Goal: Information Seeking & Learning: Learn about a topic

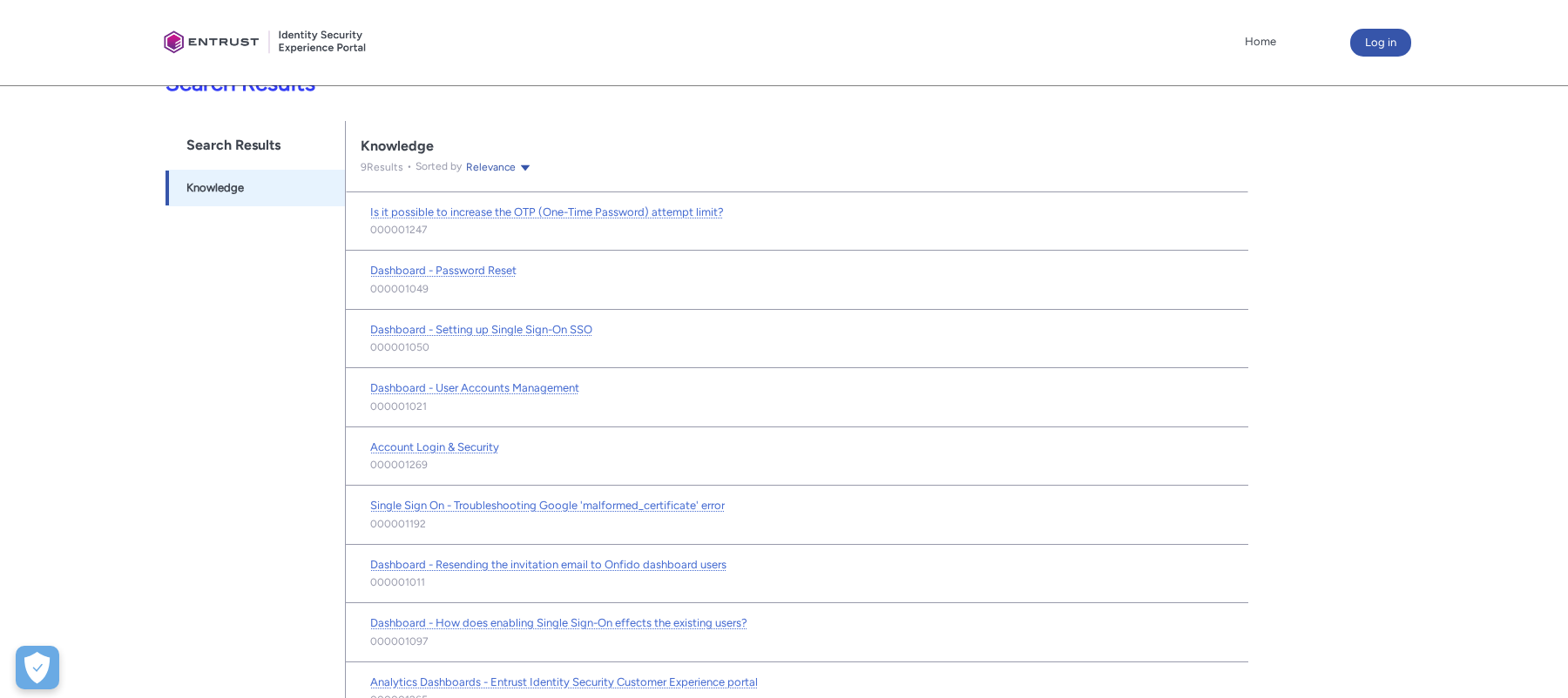
scroll to position [338, 0]
click at [453, 442] on span "Account Login & Security" at bounding box center [434, 444] width 129 height 14
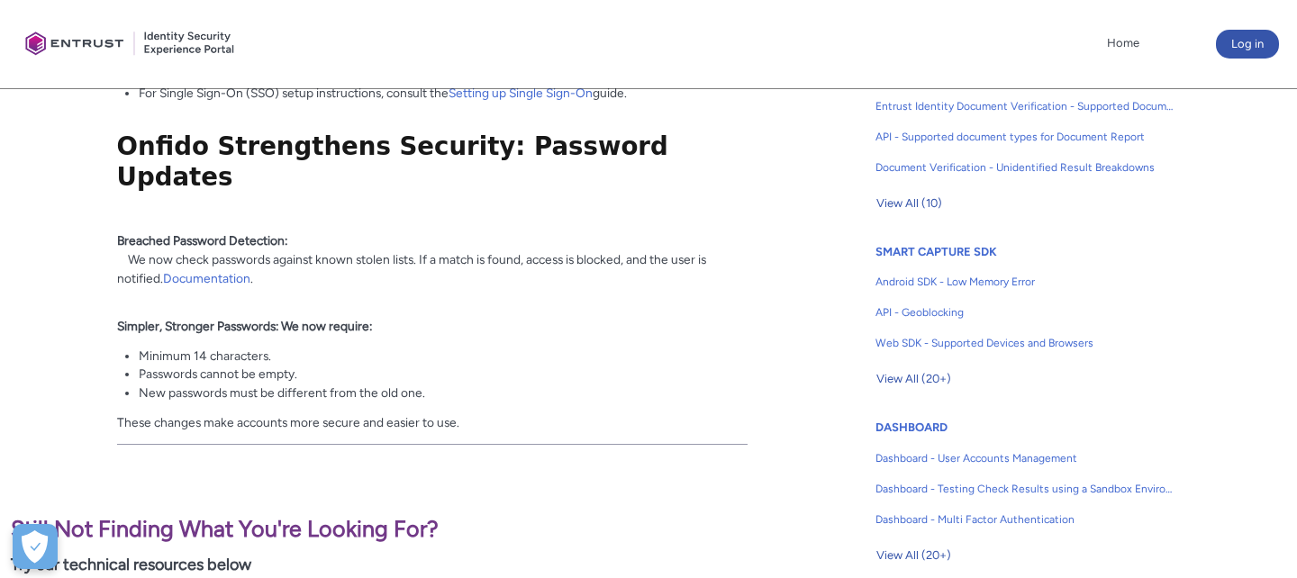
scroll to position [682, 0]
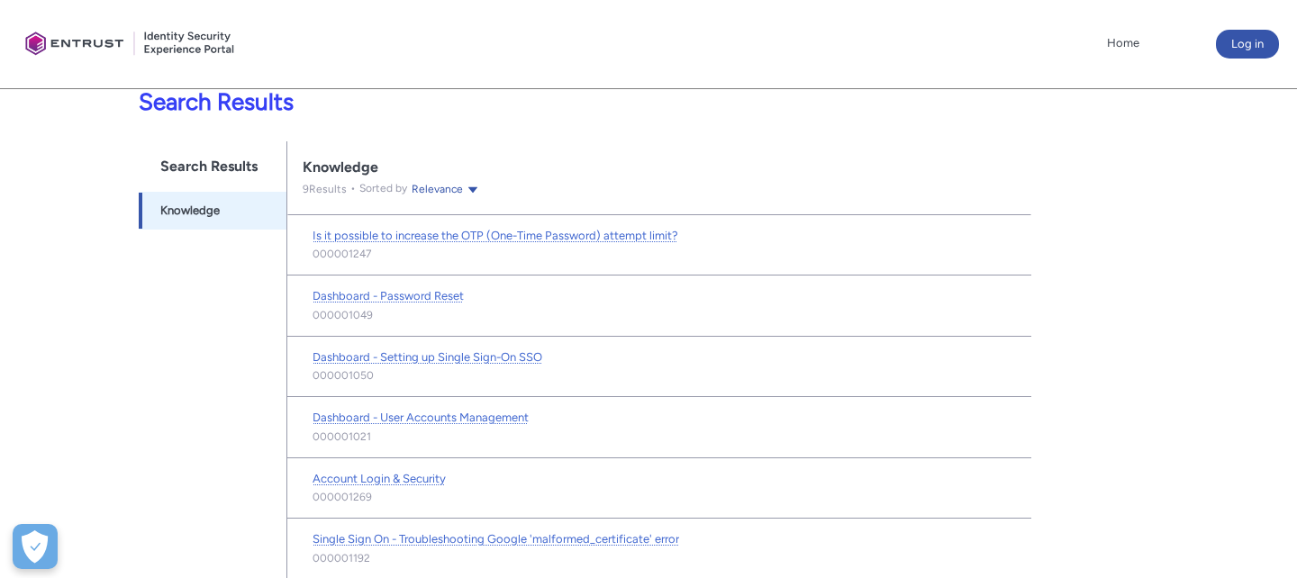
scroll to position [331, 0]
click at [397, 300] on span "Dashboard - Password Reset" at bounding box center [387, 295] width 151 height 14
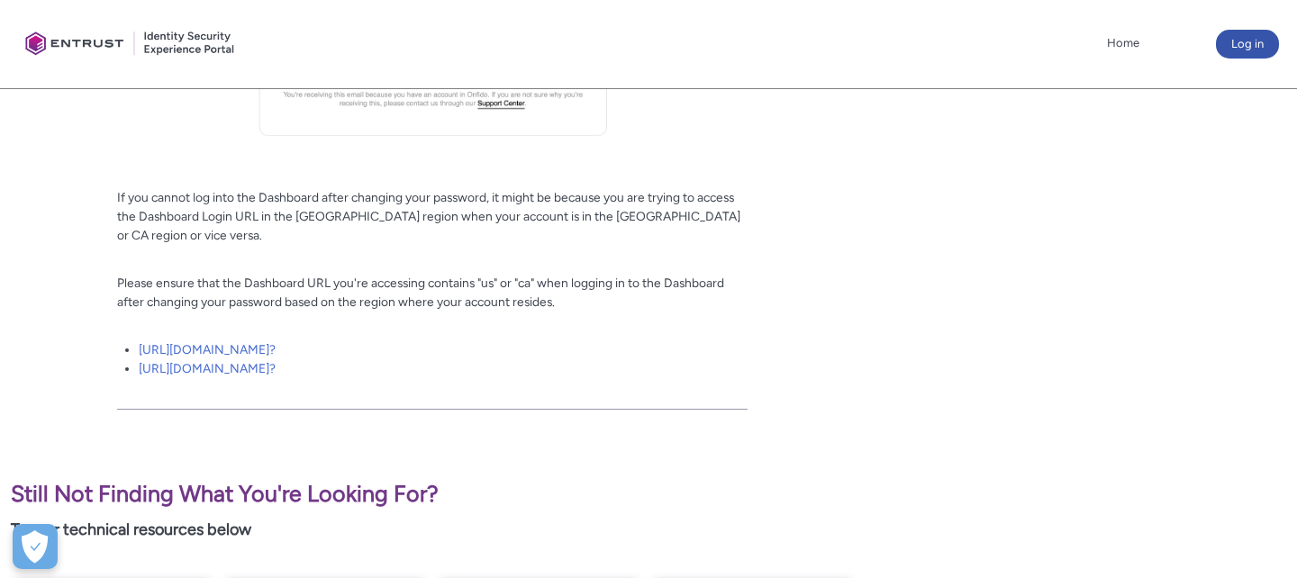
scroll to position [3579, 0]
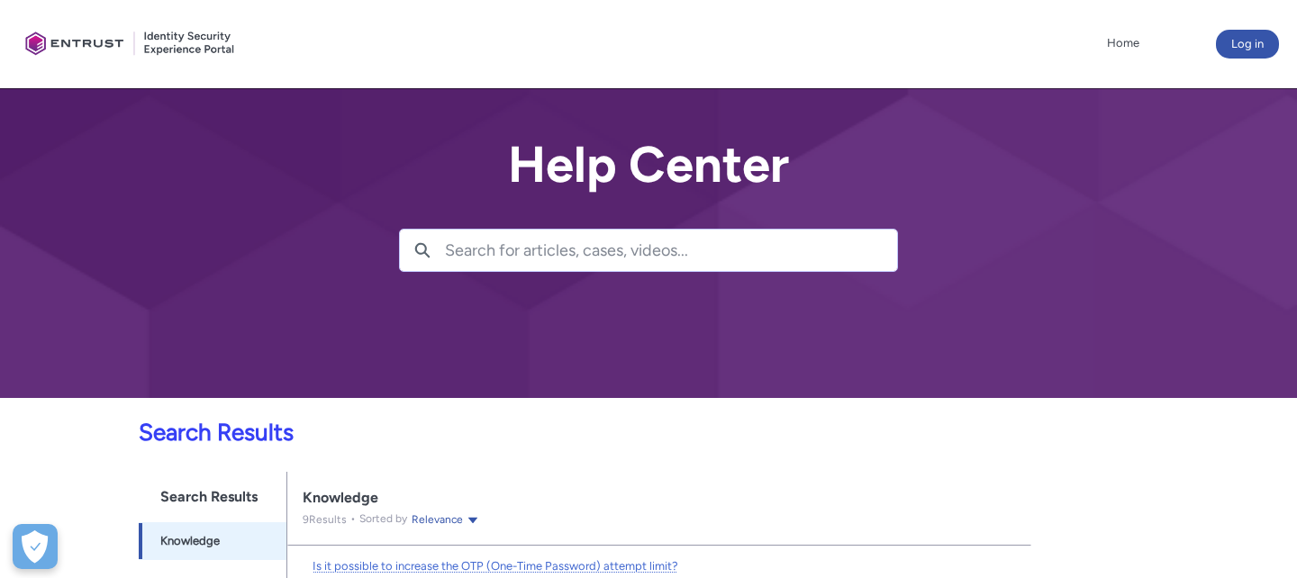
click at [533, 242] on input "Search for articles, cases, videos..." at bounding box center [671, 250] width 452 height 41
click at [595, 245] on input "password set up" at bounding box center [671, 250] width 452 height 41
click at [548, 243] on input "password condition" at bounding box center [671, 250] width 452 height 41
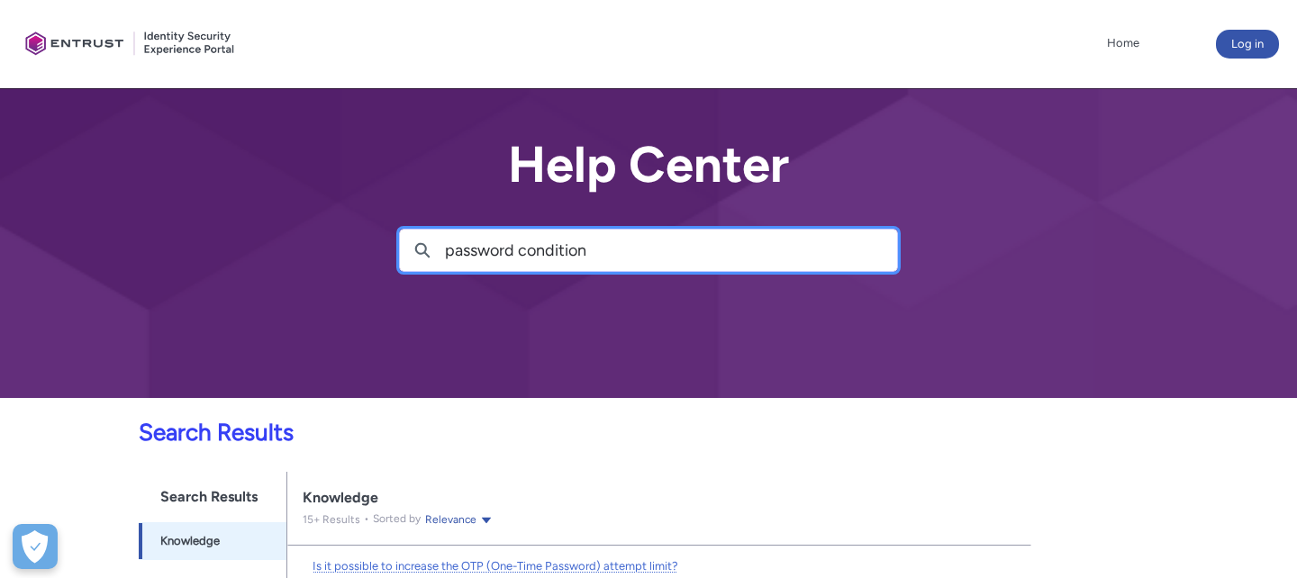
click at [548, 243] on input "password condition" at bounding box center [671, 250] width 452 height 41
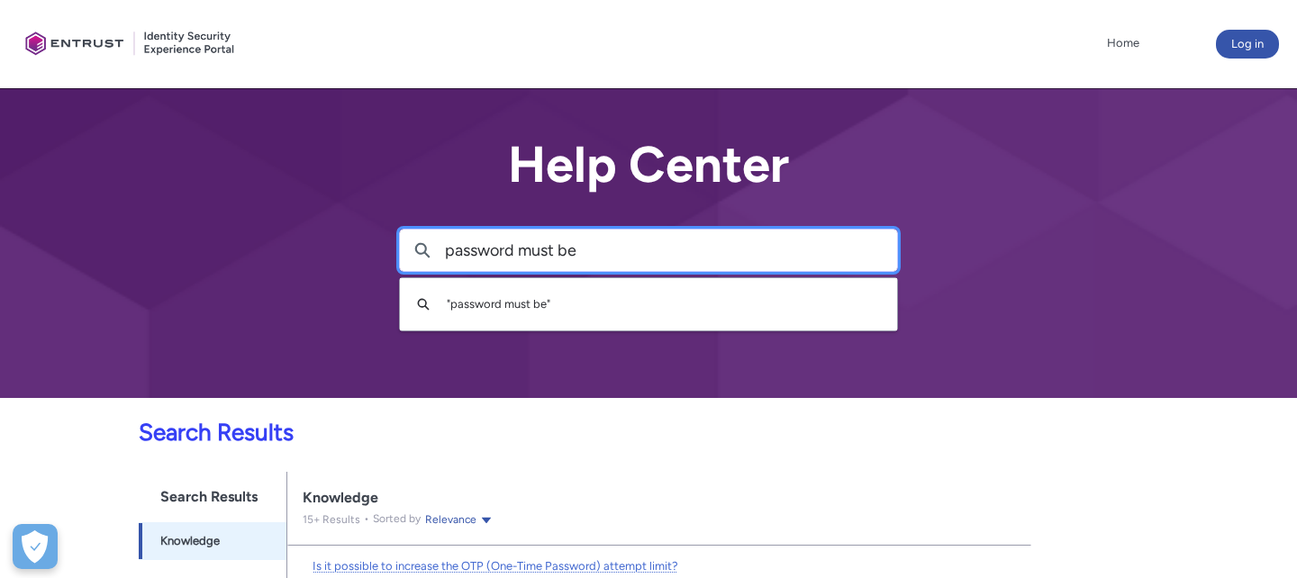
type input "password must be"
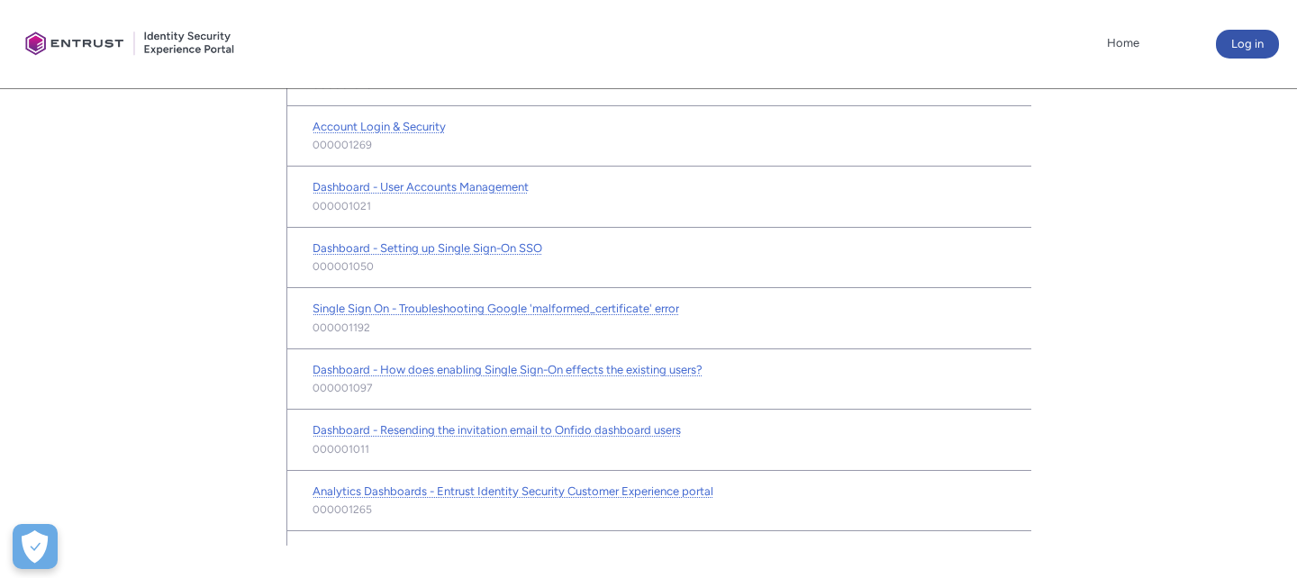
scroll to position [563, 0]
